Goal: Task Accomplishment & Management: Manage account settings

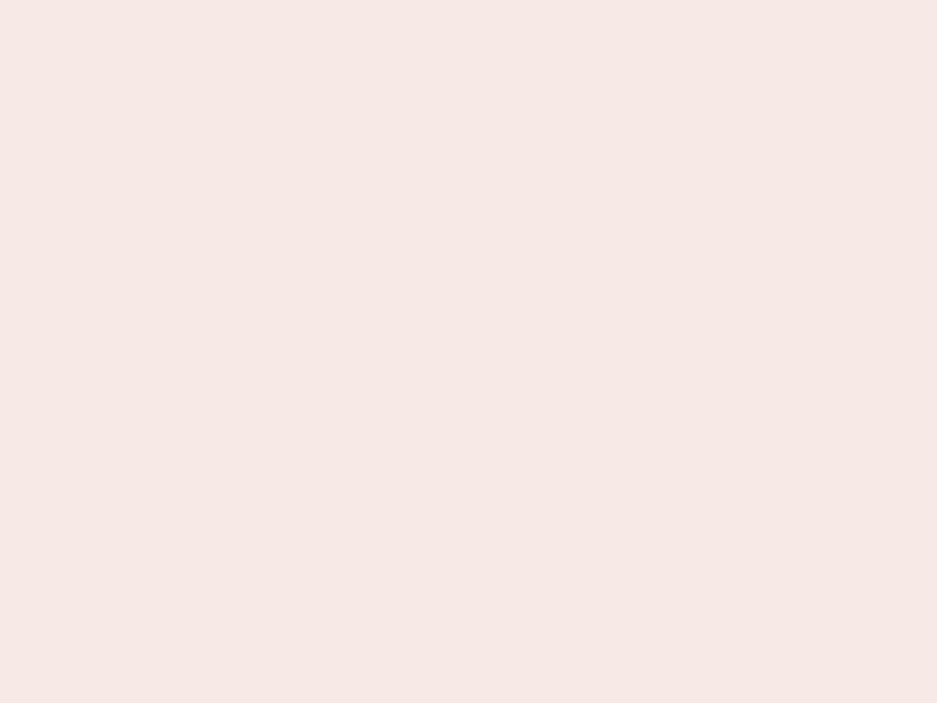
click at [469, 352] on nb-app "Almost there Thank you for registering for Newbook. Your account is under revie…" at bounding box center [468, 351] width 937 height 703
click at [469, 0] on nb-app "Almost there Thank you for registering for Newbook. Your account is under revie…" at bounding box center [468, 351] width 937 height 703
click at [501, 0] on nb-app "Almost there Thank you for registering for Newbook. Your account is under revie…" at bounding box center [468, 351] width 937 height 703
click at [469, 352] on nb-app "Almost there Thank you for registering for Newbook. Your account is under revie…" at bounding box center [468, 351] width 937 height 703
click at [469, 0] on nb-app "Almost there Thank you for registering for Newbook. Your account is under revie…" at bounding box center [468, 351] width 937 height 703
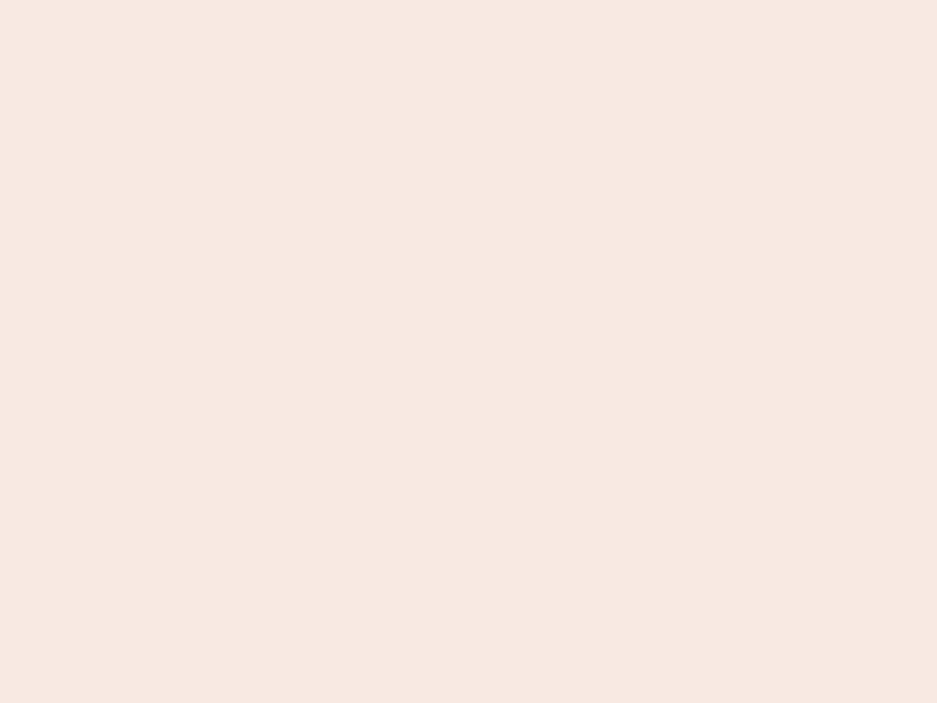
click at [327, 0] on nb-app "Almost there Thank you for registering for Newbook. Your account is under revie…" at bounding box center [468, 351] width 937 height 703
click at [469, 352] on nb-app "Almost there Thank you for registering for Newbook. Your account is under revie…" at bounding box center [468, 351] width 937 height 703
click at [469, 0] on nb-app "Almost there Thank you for registering for Newbook. Your account is under revie…" at bounding box center [468, 351] width 937 height 703
click at [327, 0] on nb-app "Almost there Thank you for registering for Newbook. Your account is under revie…" at bounding box center [468, 351] width 937 height 703
click at [469, 352] on nb-app "Almost there Thank you for registering for Newbook. Your account is under revie…" at bounding box center [468, 351] width 937 height 703
